Goal: Task Accomplishment & Management: Complete application form

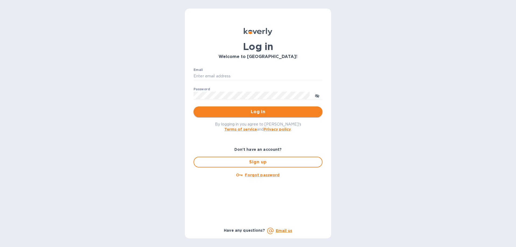
type input "[EMAIL_ADDRESS][DOMAIN_NAME]"
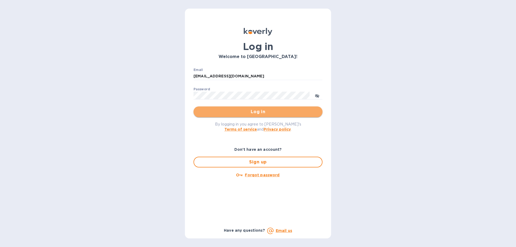
click at [267, 114] on span "Log in" at bounding box center [258, 112] width 120 height 6
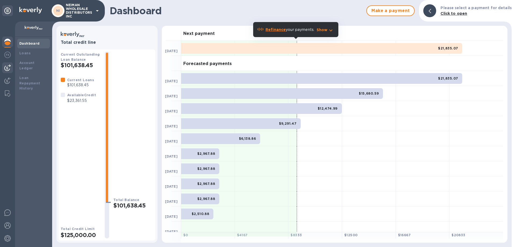
click at [7, 67] on img at bounding box center [7, 67] width 6 height 6
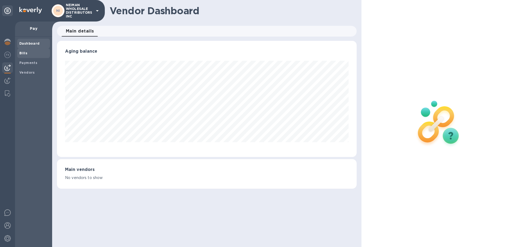
click at [25, 53] on b "Bills" at bounding box center [23, 53] width 8 height 4
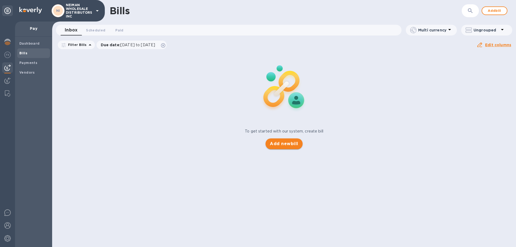
click at [280, 143] on span "Add new bill" at bounding box center [284, 144] width 28 height 6
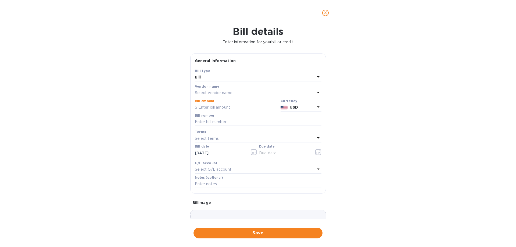
click at [234, 109] on input "text" at bounding box center [237, 107] width 84 height 8
type input "23,360"
click at [230, 92] on p "Select vendor name" at bounding box center [214, 93] width 38 height 6
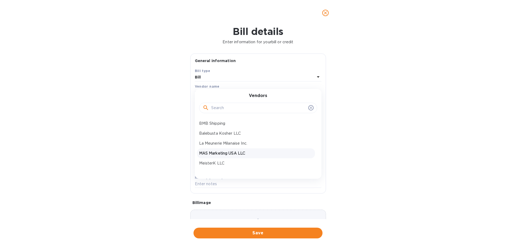
click at [223, 151] on p "MAS Marketing USA LLC" at bounding box center [256, 153] width 114 height 6
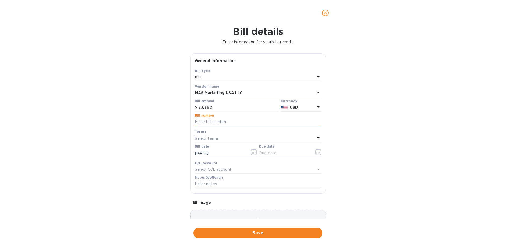
click at [216, 120] on input "text" at bounding box center [258, 122] width 127 height 8
type input "84741"
click at [218, 138] on p "Select terms" at bounding box center [207, 139] width 24 height 6
click at [361, 150] on div "Bill details Enter information for your bill or credit General information Save…" at bounding box center [258, 136] width 516 height 221
click at [292, 155] on input "text" at bounding box center [284, 153] width 51 height 8
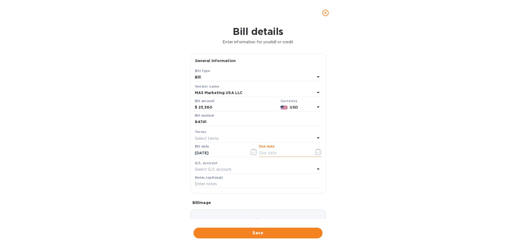
click at [315, 151] on icon "button" at bounding box center [318, 152] width 6 height 6
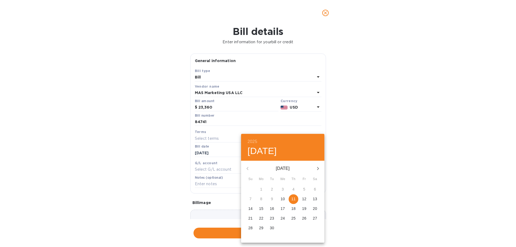
click at [297, 198] on span "11" at bounding box center [294, 198] width 10 height 5
type input "[DATE]"
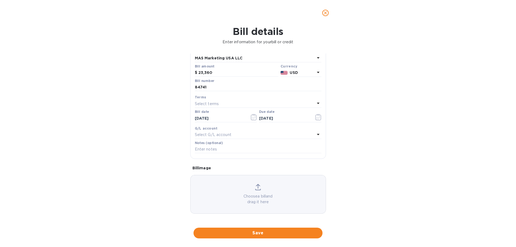
scroll to position [36, 0]
click at [262, 234] on span "Save" at bounding box center [258, 233] width 120 height 6
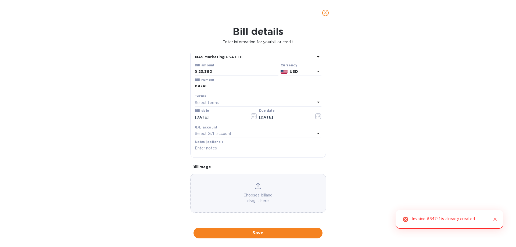
click at [494, 219] on icon "Close" at bounding box center [494, 219] width 5 height 5
click at [206, 88] on input "84741" at bounding box center [258, 86] width 127 height 8
drag, startPoint x: 207, startPoint y: 88, endPoint x: 190, endPoint y: 84, distance: 17.0
click at [190, 84] on div "General information Save Bill type Bill Vendor name MAS Marketing USA LLC Bill …" at bounding box center [258, 88] width 136 height 140
type input "MS1201"
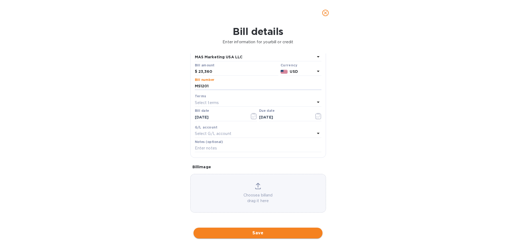
click at [252, 232] on span "Save" at bounding box center [258, 233] width 120 height 6
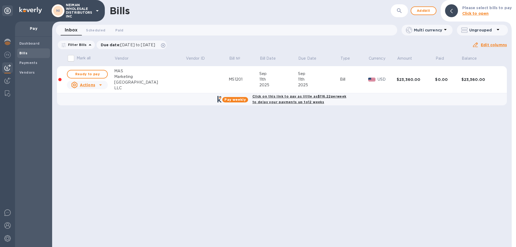
click at [288, 98] on b "Click on this link to pay as little as $116.22 per week to delay your payments …" at bounding box center [299, 99] width 94 height 10
checkbox input "true"
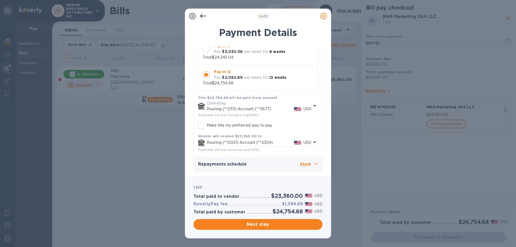
scroll to position [77, 0]
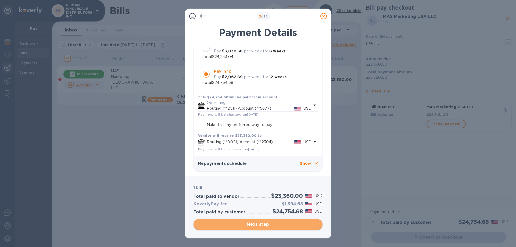
click at [257, 222] on span "Next step" at bounding box center [258, 224] width 120 height 6
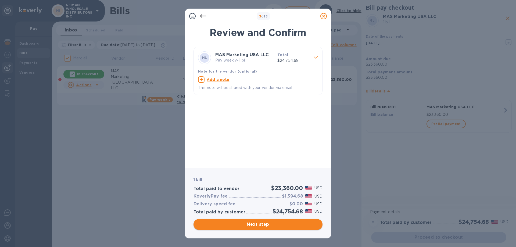
click at [256, 225] on span "Next step" at bounding box center [258, 224] width 120 height 6
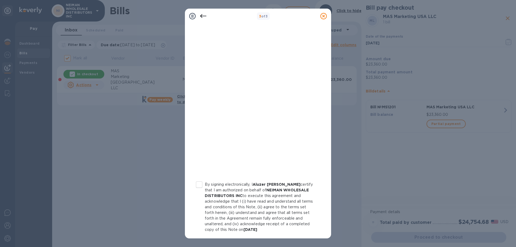
scroll to position [59, 0]
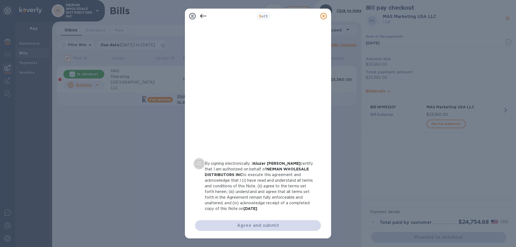
click at [201, 163] on input "By signing electronically, I Aluzer [PERSON_NAME] certify that I am authorized …" at bounding box center [198, 163] width 11 height 11
checkbox input "true"
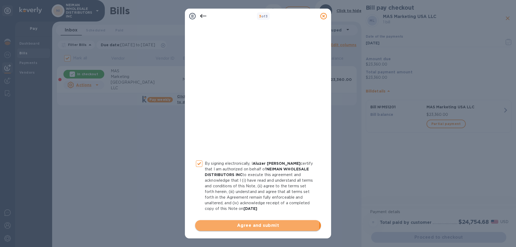
click at [247, 224] on span "Agree and submit" at bounding box center [257, 225] width 117 height 6
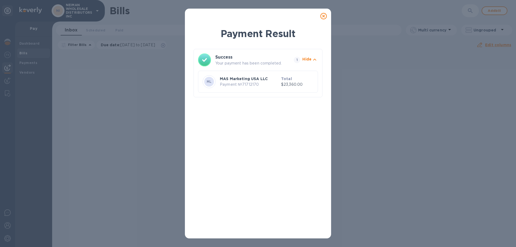
click at [324, 19] on div at bounding box center [323, 16] width 11 height 11
click at [324, 16] on icon at bounding box center [323, 16] width 6 height 6
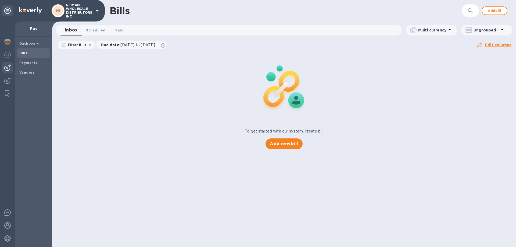
click at [85, 30] on button "Scheduled 0" at bounding box center [96, 30] width 28 height 11
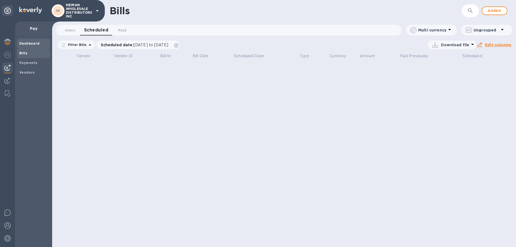
click at [31, 42] on b "Dashboard" at bounding box center [29, 43] width 20 height 4
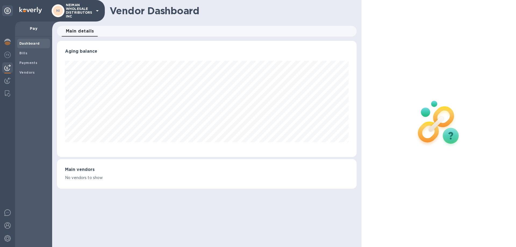
scroll to position [116, 299]
click at [33, 28] on p "Pay" at bounding box center [33, 28] width 28 height 5
click at [27, 52] on span "Bills" at bounding box center [33, 53] width 28 height 5
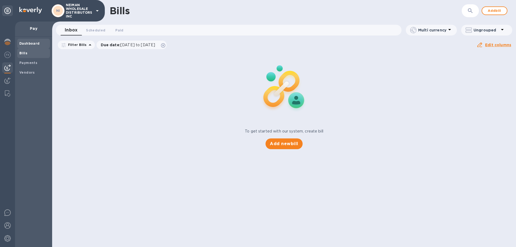
click at [30, 42] on b "Dashboard" at bounding box center [29, 43] width 20 height 4
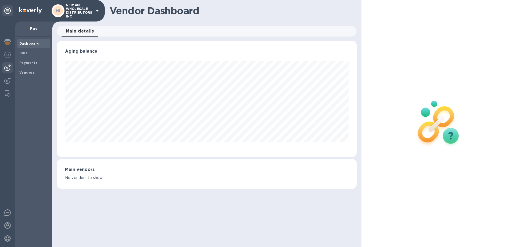
scroll to position [116, 299]
click at [26, 53] on b "Bills" at bounding box center [23, 53] width 8 height 4
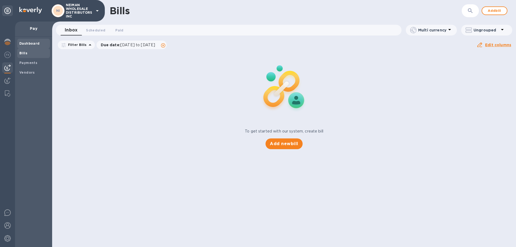
click at [31, 46] on div "Dashboard" at bounding box center [33, 44] width 33 height 10
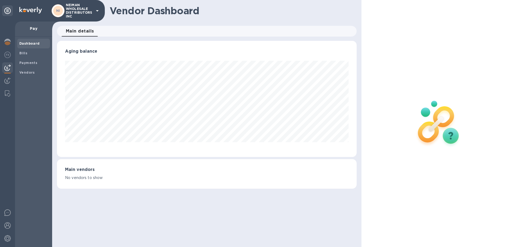
scroll to position [116, 299]
click at [37, 45] on b "Dashboard" at bounding box center [29, 43] width 20 height 4
click at [28, 55] on span "Bills" at bounding box center [33, 53] width 28 height 5
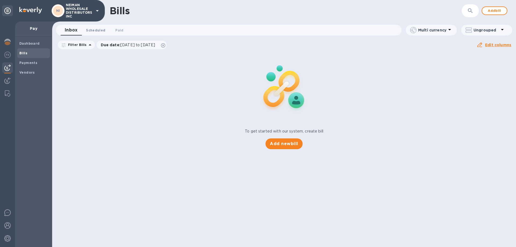
click at [88, 31] on span "Scheduled 0" at bounding box center [95, 30] width 19 height 6
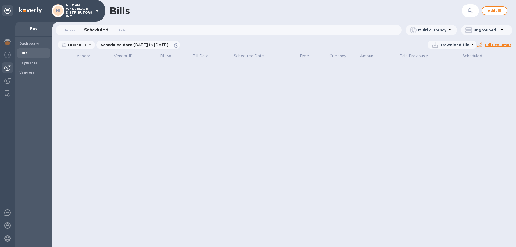
click at [30, 53] on span "Bills" at bounding box center [33, 53] width 28 height 5
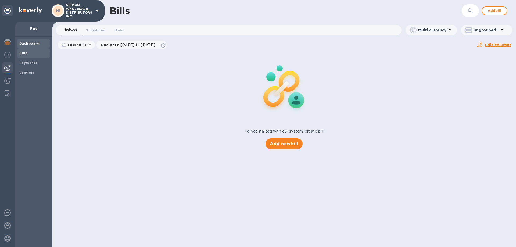
click at [34, 45] on b "Dashboard" at bounding box center [29, 43] width 20 height 4
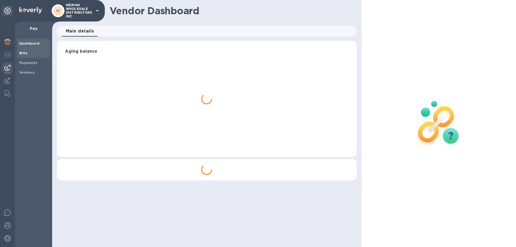
click at [35, 52] on span "Bills" at bounding box center [33, 53] width 28 height 5
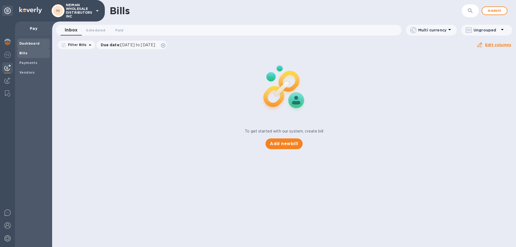
click at [33, 44] on b "Dashboard" at bounding box center [29, 43] width 20 height 4
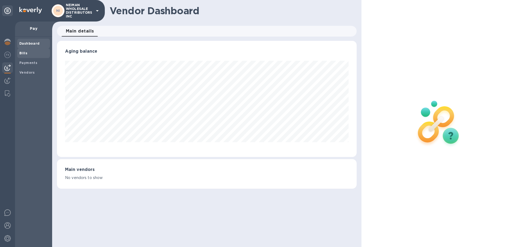
click at [36, 52] on span "Bills" at bounding box center [33, 53] width 28 height 5
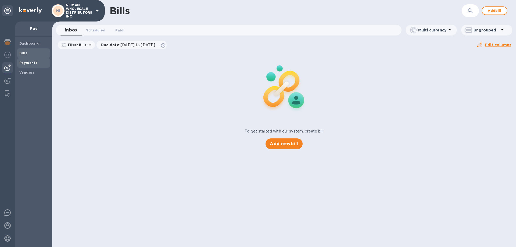
click at [36, 59] on div "Payments" at bounding box center [33, 63] width 33 height 10
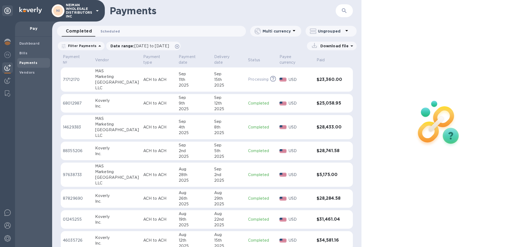
click at [110, 32] on span "Scheduled 0" at bounding box center [110, 31] width 19 height 6
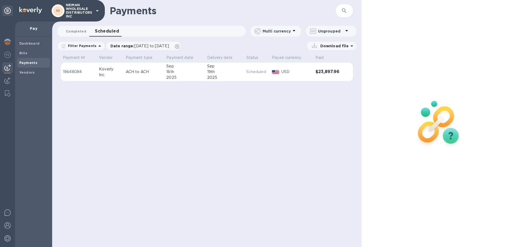
click at [86, 31] on button "Completed 0" at bounding box center [76, 31] width 29 height 11
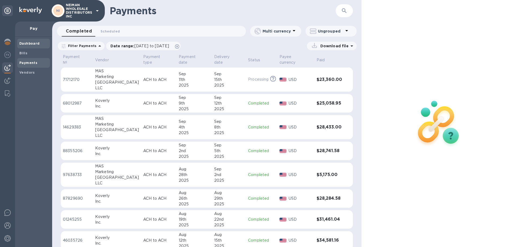
click at [35, 44] on b "Dashboard" at bounding box center [29, 43] width 20 height 4
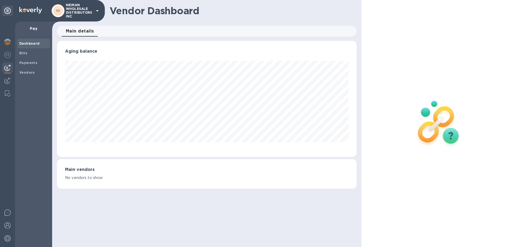
scroll to position [116, 299]
click at [34, 53] on span "Bills" at bounding box center [33, 53] width 28 height 5
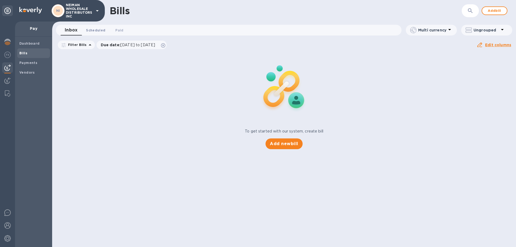
click at [96, 30] on span "Scheduled 0" at bounding box center [95, 30] width 19 height 6
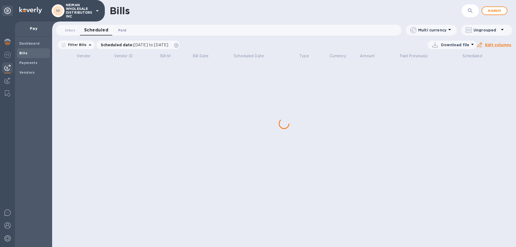
click at [123, 31] on span "Paid 0" at bounding box center [122, 30] width 8 height 6
click at [94, 32] on span "Scheduled 0" at bounding box center [93, 30] width 19 height 6
click at [69, 33] on span "Inbox 0" at bounding box center [70, 30] width 10 height 6
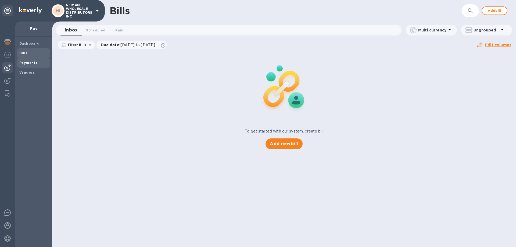
click at [28, 64] on b "Payments" at bounding box center [28, 63] width 18 height 4
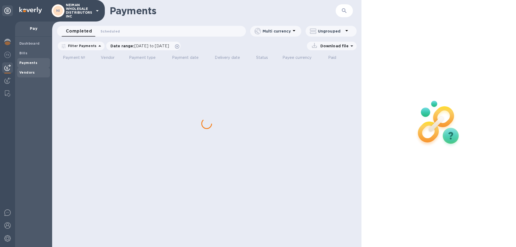
click at [28, 73] on b "Vendors" at bounding box center [27, 72] width 16 height 4
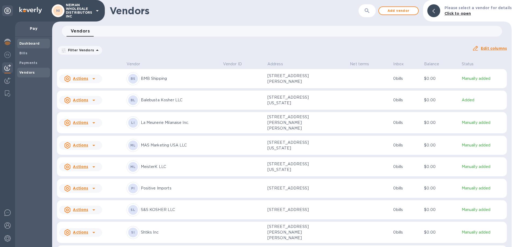
click at [31, 44] on b "Dashboard" at bounding box center [29, 43] width 20 height 4
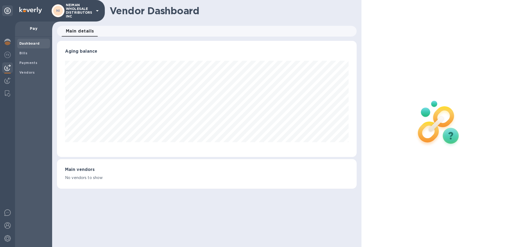
scroll to position [116, 299]
